Goal: Communication & Community: Answer question/provide support

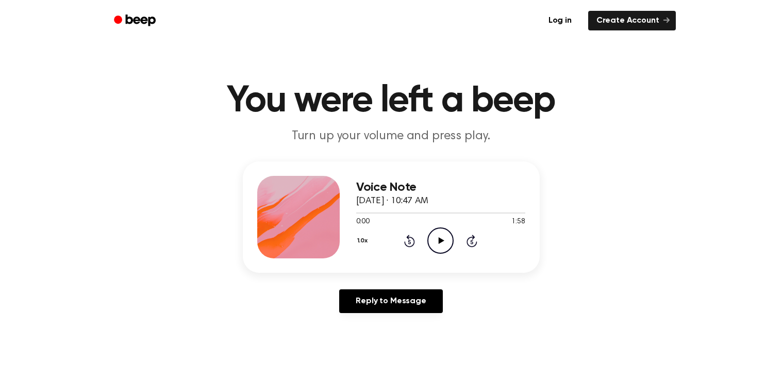
click at [439, 247] on icon "Play Audio" at bounding box center [441, 240] width 26 height 26
click at [438, 248] on icon "Pause Audio" at bounding box center [441, 240] width 26 height 26
click at [414, 293] on link "Reply to Message" at bounding box center [390, 301] width 103 height 24
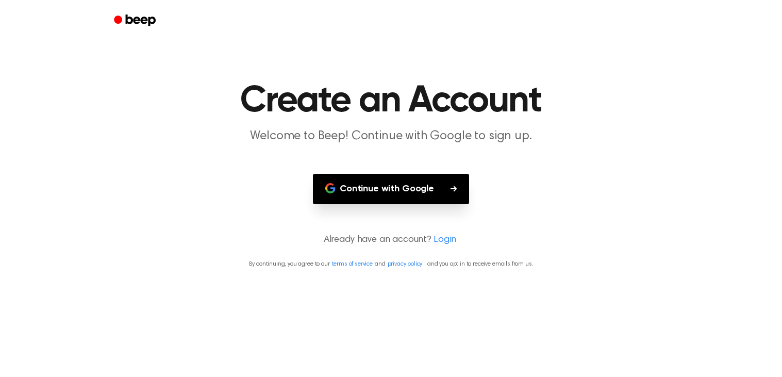
click at [425, 186] on button "Continue with Google" at bounding box center [391, 189] width 156 height 30
click at [385, 195] on button "Continue with Google" at bounding box center [391, 189] width 156 height 30
click at [148, 20] on icon "Beep" at bounding box center [140, 19] width 30 height 11
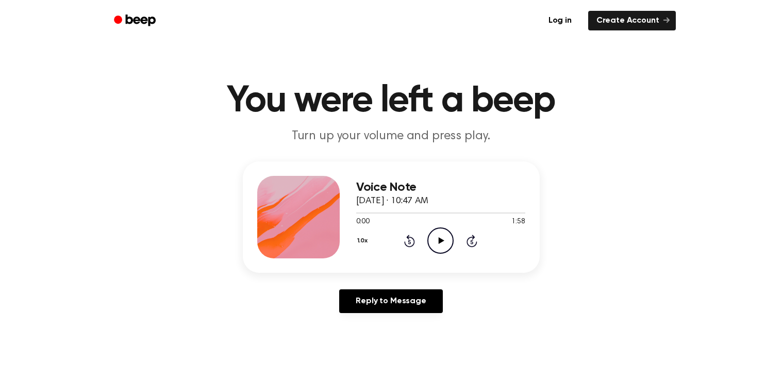
click at [437, 248] on icon "Play Audio" at bounding box center [441, 240] width 26 height 26
click at [432, 242] on icon "Pause Audio" at bounding box center [441, 240] width 26 height 26
